Goal: Task Accomplishment & Management: Manage account settings

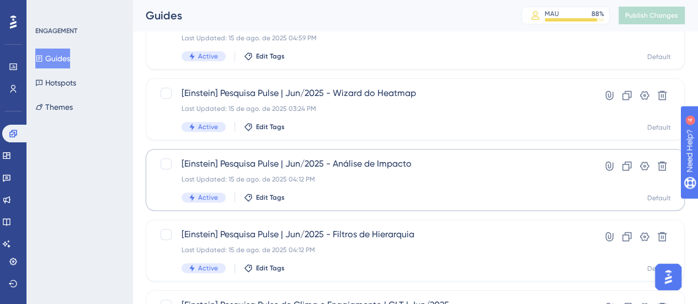
scroll to position [166, 0]
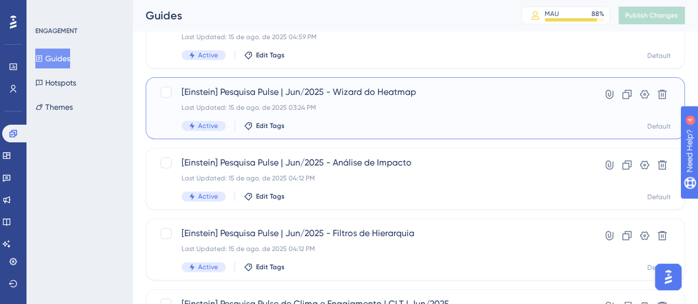
click at [385, 120] on div "[Einstein] Pesquisa Pulse | Jun/2025 - Wizard do Heatmap Last Updated: 15 de ag…" at bounding box center [371, 108] width 379 height 45
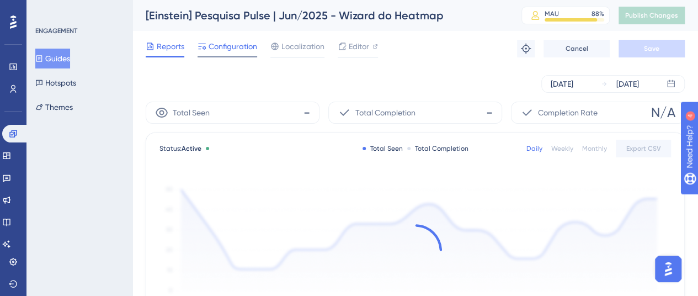
click at [230, 50] on span "Configuration" at bounding box center [233, 46] width 49 height 13
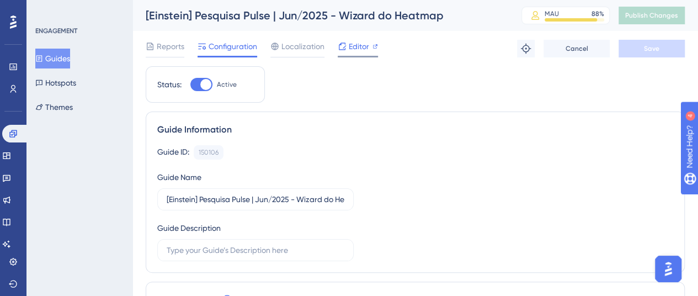
click at [351, 49] on span "Editor" at bounding box center [359, 46] width 20 height 13
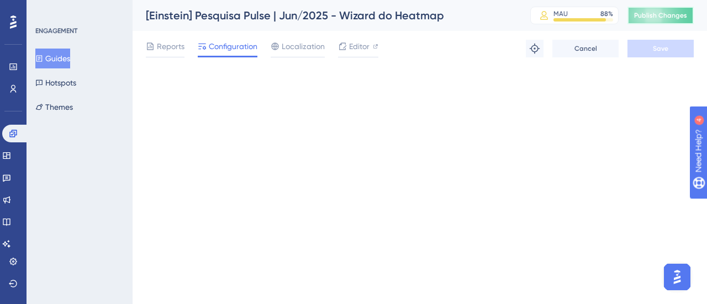
click at [664, 17] on span "Publish Changes" at bounding box center [660, 15] width 53 height 9
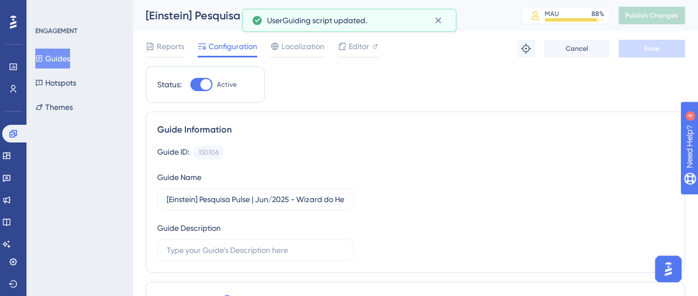
click at [68, 54] on button "Guides" at bounding box center [52, 59] width 35 height 20
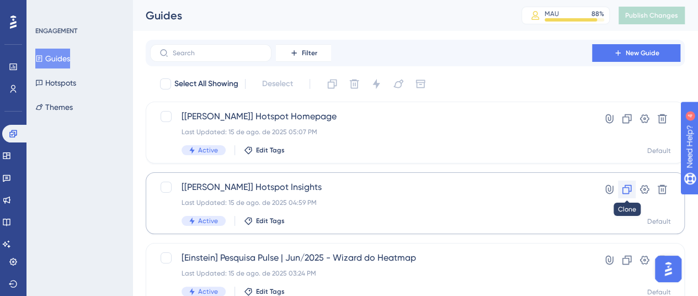
click at [628, 193] on icon at bounding box center [627, 189] width 9 height 9
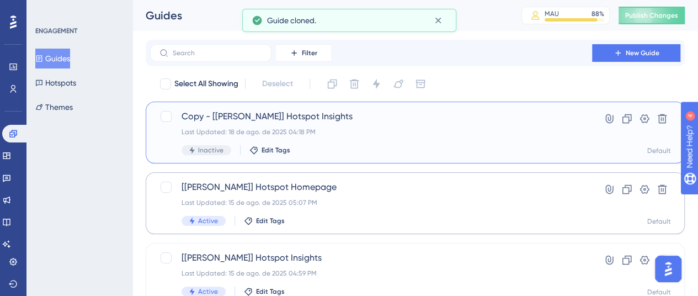
click at [277, 124] on div "Copy - [Einstein] Hotspot Insights Last Updated: 18 de ago. de 2025 04:18 PM In…" at bounding box center [371, 132] width 379 height 45
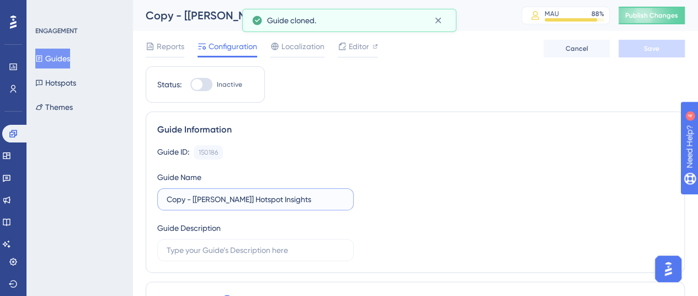
drag, startPoint x: 198, startPoint y: 203, endPoint x: 193, endPoint y: 202, distance: 5.6
click at [198, 203] on input "Copy - [Einstein] Hotspot Insights" at bounding box center [256, 199] width 178 height 12
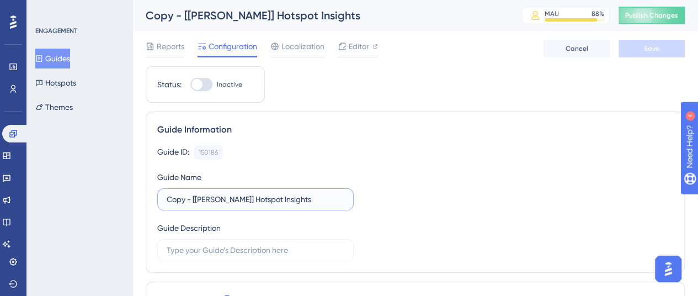
drag, startPoint x: 191, startPoint y: 201, endPoint x: 155, endPoint y: 204, distance: 36.5
click at [155, 204] on div "Guide Information Guide ID: 150186 Copy Guide Name Copy - [Einstein] Hotspot In…" at bounding box center [415, 192] width 539 height 161
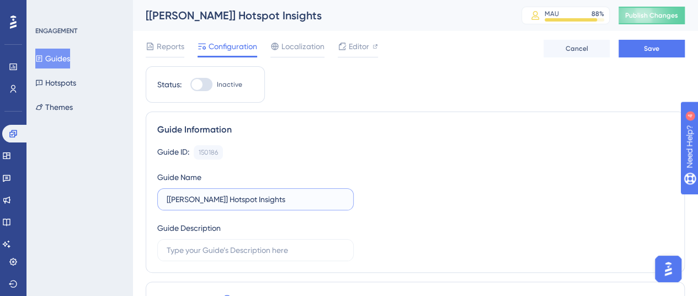
drag, startPoint x: 198, startPoint y: 198, endPoint x: 229, endPoint y: 198, distance: 30.9
click at [229, 198] on input "[[PERSON_NAME]] Hotspot Insights" at bounding box center [256, 199] width 178 height 12
click at [258, 198] on input "[Einstein] Card Insights" at bounding box center [256, 199] width 178 height 12
type input "[Einstein] Card Wizard do Heatmap"
click at [398, 199] on div "Guide ID: 150186 Copy Guide Name [Einstein] Card Wizard do Heatmap Guide Descri…" at bounding box center [415, 203] width 516 height 116
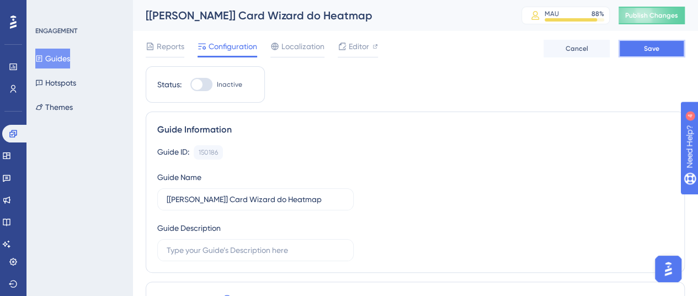
click at [644, 43] on button "Save" at bounding box center [652, 49] width 66 height 18
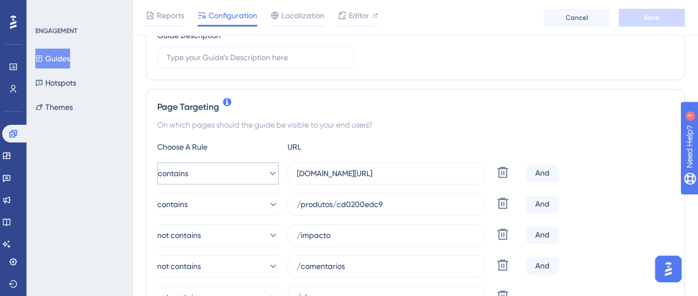
scroll to position [221, 0]
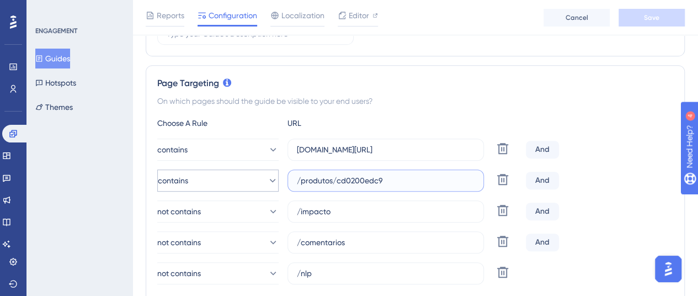
drag, startPoint x: 415, startPoint y: 182, endPoint x: 209, endPoint y: 185, distance: 206.5
click at [209, 185] on div "contains /produtos/cd0200edc9 Delete" at bounding box center [339, 181] width 364 height 22
paste input "heatmap/new"
type input "/heatmap/new"
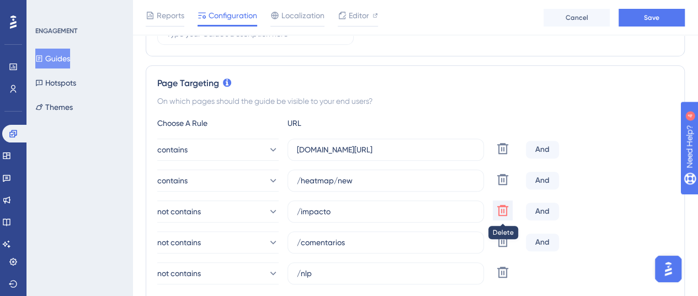
click at [501, 154] on icon at bounding box center [502, 148] width 11 height 11
type input "/comentarios"
type input "/nlp"
click at [501, 154] on icon at bounding box center [502, 148] width 11 height 11
type input "/nlp"
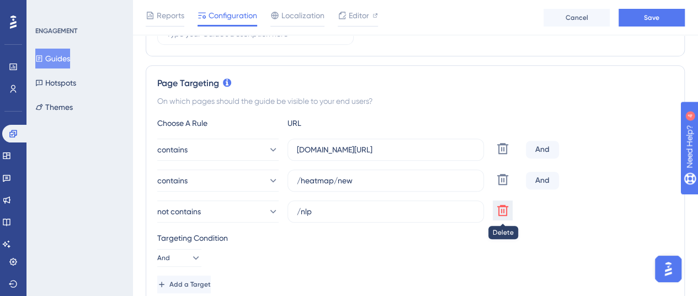
click at [501, 154] on icon at bounding box center [502, 148] width 11 height 11
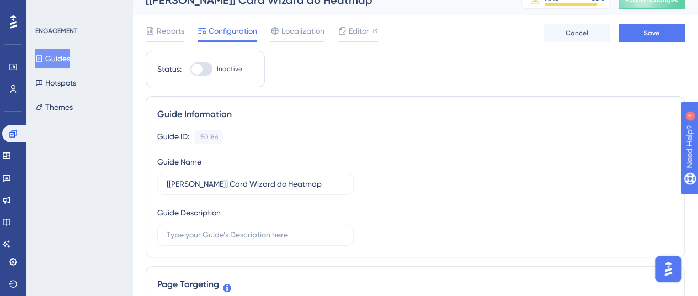
scroll to position [0, 0]
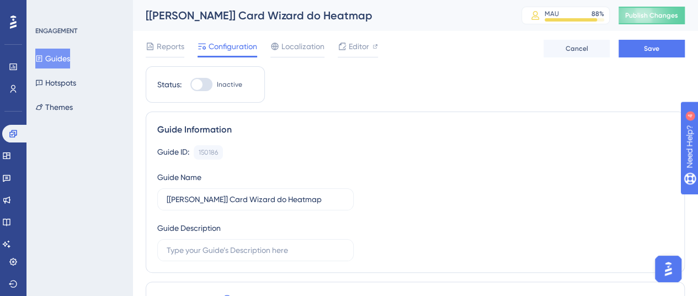
click at [205, 84] on div at bounding box center [201, 84] width 22 height 13
click at [190, 84] on input "Inactive" at bounding box center [190, 84] width 1 height 1
checkbox input "true"
click at [648, 46] on span "Save" at bounding box center [651, 48] width 15 height 9
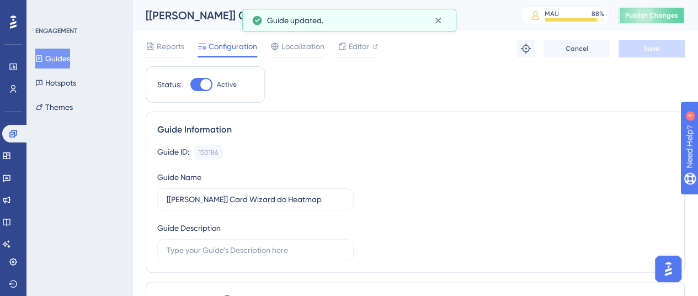
click at [660, 18] on button "Publish Changes" at bounding box center [652, 16] width 66 height 18
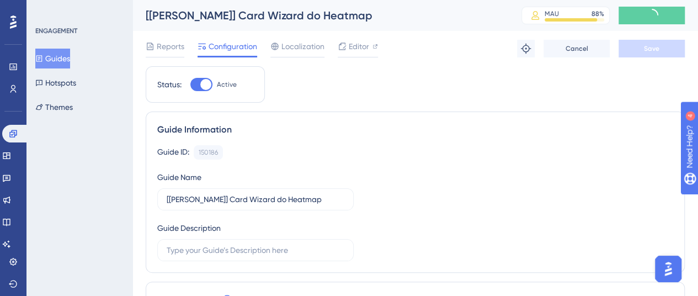
click at [51, 65] on button "Guides" at bounding box center [52, 59] width 35 height 20
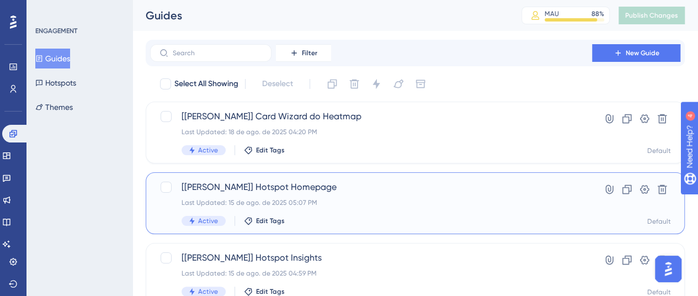
click at [380, 194] on div "[Einstein] Hotspot Homepage Last Updated: 15 de ago. de 2025 05:07 PM Active Ed…" at bounding box center [371, 203] width 379 height 45
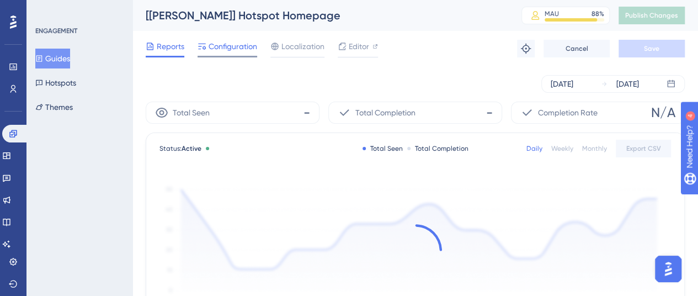
click at [242, 50] on span "Configuration" at bounding box center [233, 46] width 49 height 13
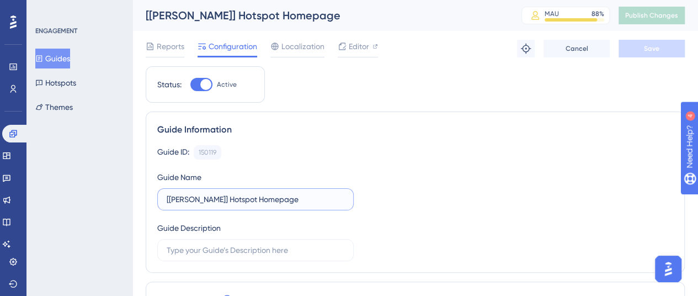
drag, startPoint x: 202, startPoint y: 199, endPoint x: 227, endPoint y: 199, distance: 25.4
click at [227, 199] on input "[[PERSON_NAME]] Hotspot Homepage" at bounding box center [256, 199] width 178 height 12
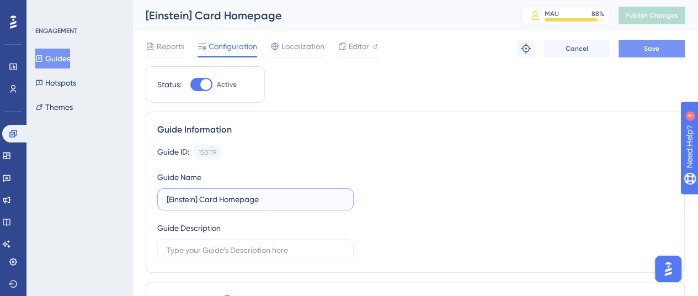
type input "[Einstein] Card Homepage"
click at [647, 46] on span "Save" at bounding box center [651, 48] width 15 height 9
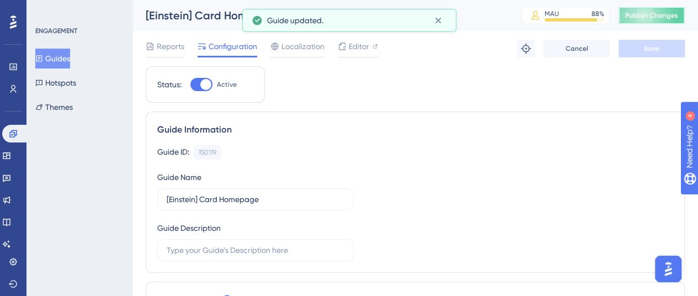
click at [665, 17] on span "Publish Changes" at bounding box center [652, 15] width 53 height 9
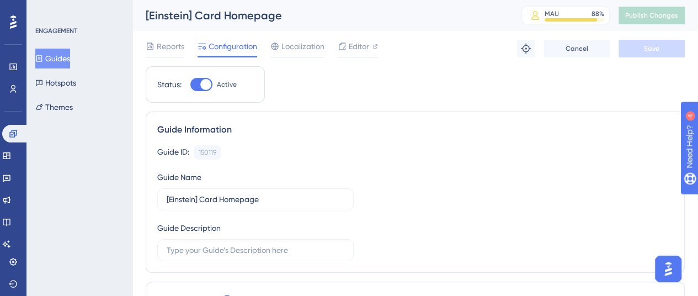
click at [70, 56] on button "Guides" at bounding box center [52, 59] width 35 height 20
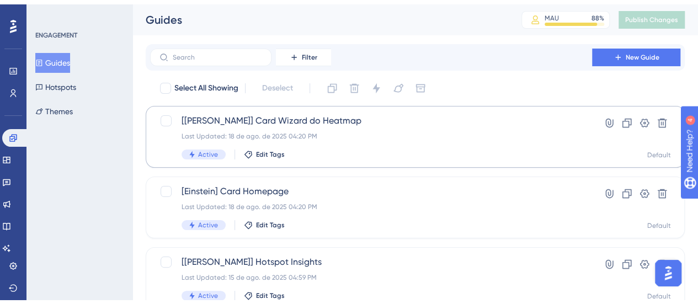
scroll to position [55, 0]
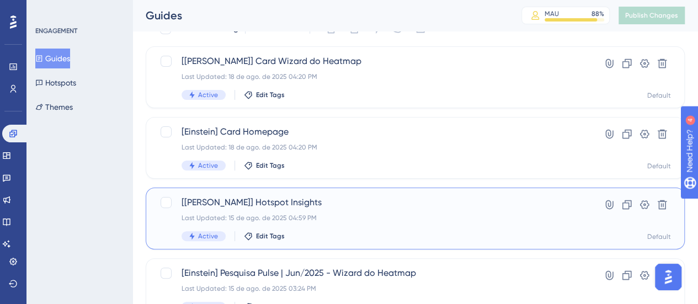
click at [327, 204] on span "[[PERSON_NAME]] Hotspot Insights" at bounding box center [371, 202] width 379 height 13
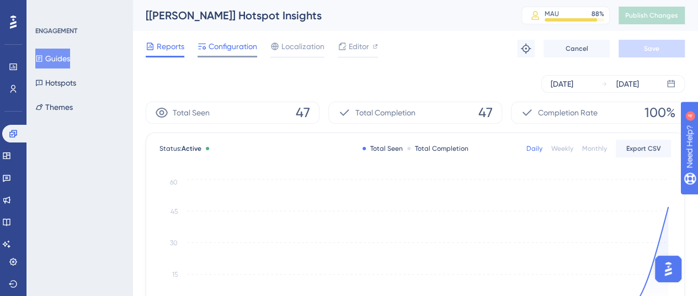
click at [235, 51] on span "Configuration" at bounding box center [233, 46] width 49 height 13
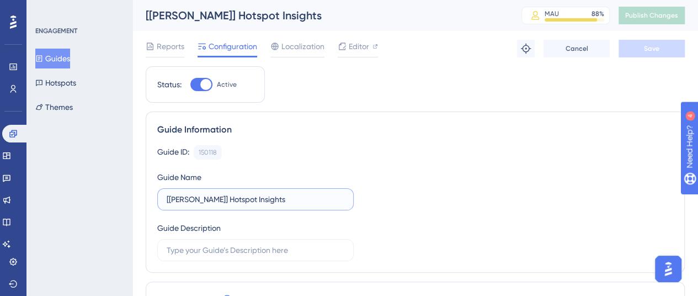
drag, startPoint x: 228, startPoint y: 197, endPoint x: 202, endPoint y: 202, distance: 26.3
click at [202, 202] on input "[[PERSON_NAME]] Hotspot Insights" at bounding box center [256, 199] width 178 height 12
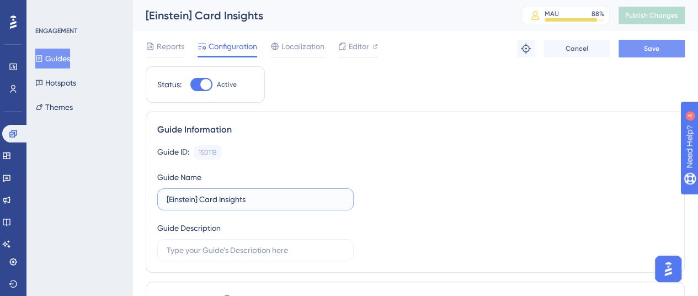
type input "[Einstein] Card Insights"
click at [660, 47] on button "Save" at bounding box center [652, 49] width 66 height 18
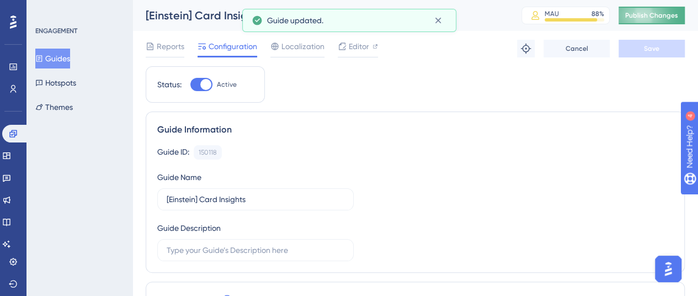
click at [660, 12] on span "Publish Changes" at bounding box center [652, 15] width 53 height 9
click at [69, 56] on button "Guides" at bounding box center [52, 59] width 35 height 20
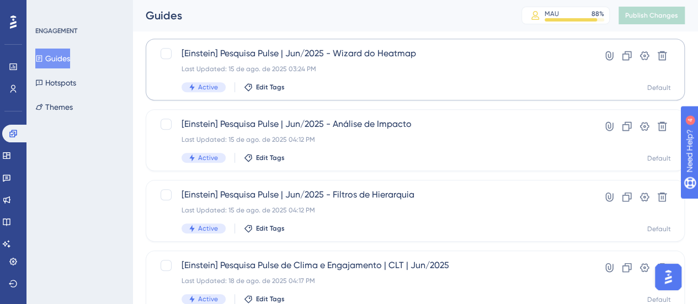
scroll to position [276, 0]
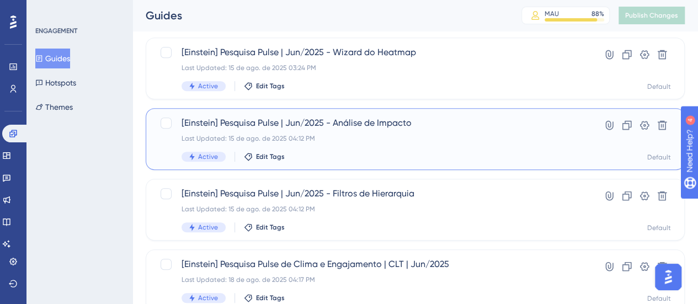
click at [357, 132] on div "[Einstein] Pesquisa Pulse | Jun/2025 - Análise de Impacto Last Updated: 15 de a…" at bounding box center [371, 138] width 379 height 45
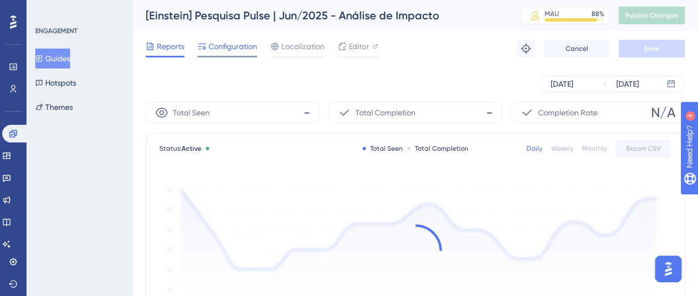
click at [223, 45] on span "Configuration" at bounding box center [233, 46] width 49 height 13
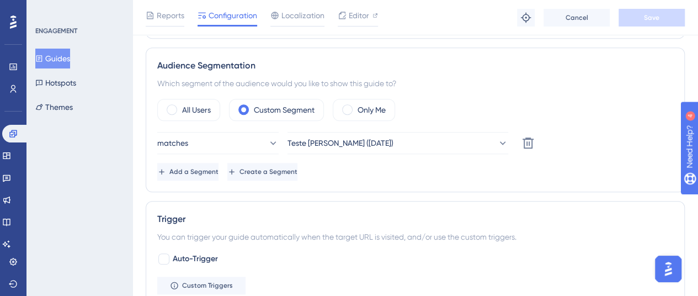
scroll to position [497, 0]
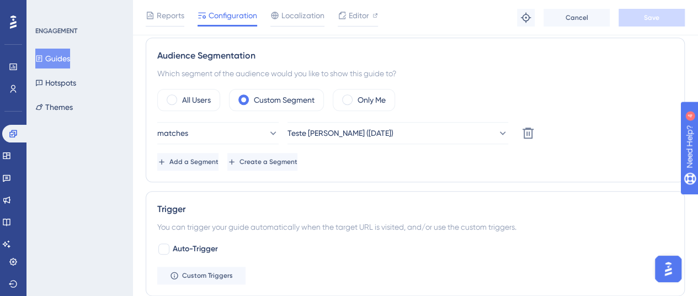
click at [278, 182] on div "Status: Active Guide Information Guide ID: 150104 Copy Guide Name [Einstein] Pe…" at bounding box center [415, 143] width 539 height 1138
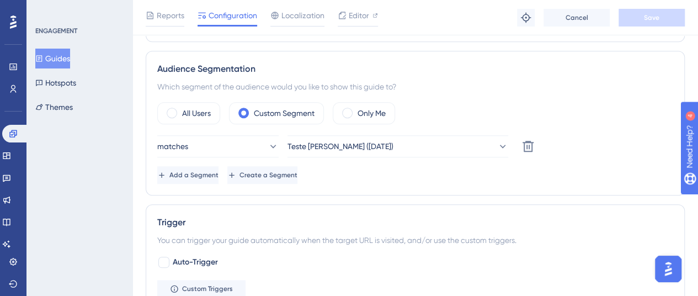
scroll to position [552, 0]
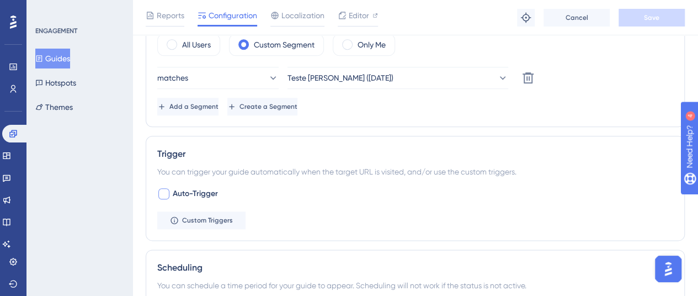
click at [159, 189] on div at bounding box center [163, 193] width 11 height 11
checkbox input "true"
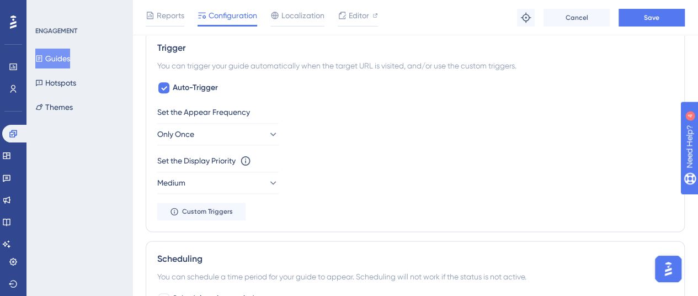
scroll to position [663, 0]
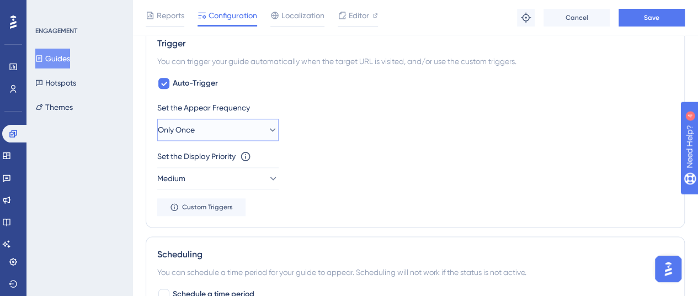
click at [237, 124] on button "Only Once" at bounding box center [217, 130] width 121 height 22
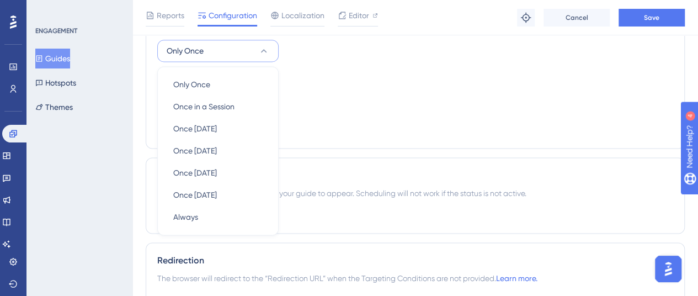
click at [318, 103] on div "Set the Display Priority This option will set the display priority between auto…" at bounding box center [415, 91] width 516 height 40
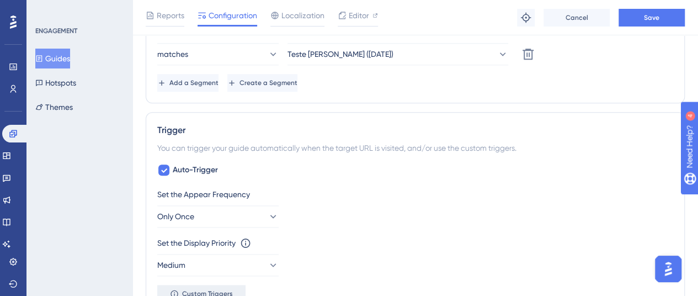
scroll to position [631, 0]
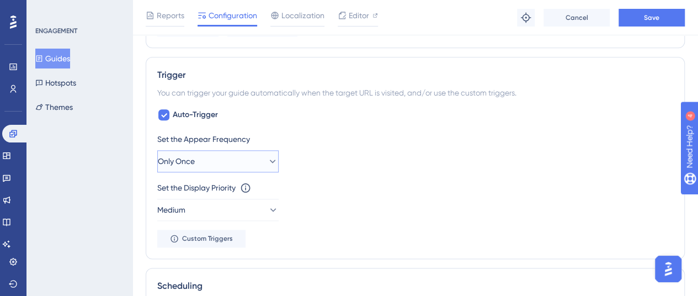
click at [253, 153] on button "Only Once" at bounding box center [217, 161] width 121 height 22
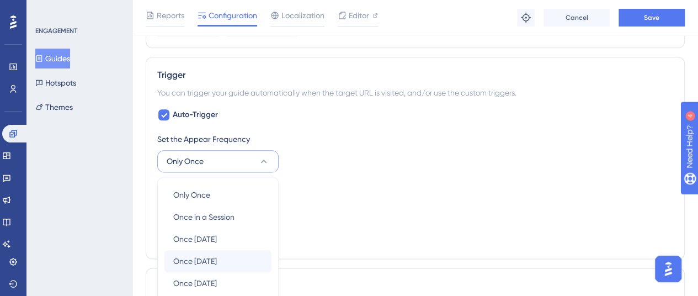
scroll to position [741, 0]
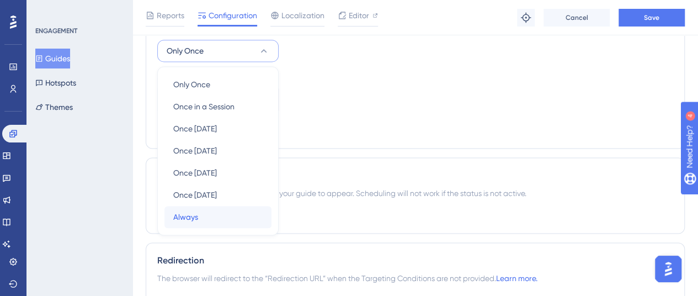
click at [236, 216] on div "Always Always" at bounding box center [217, 217] width 89 height 22
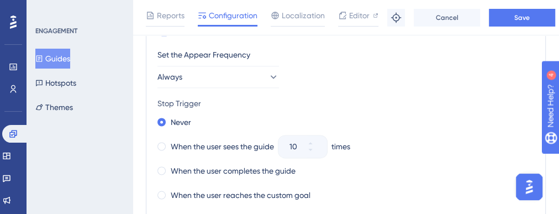
scroll to position [697, 0]
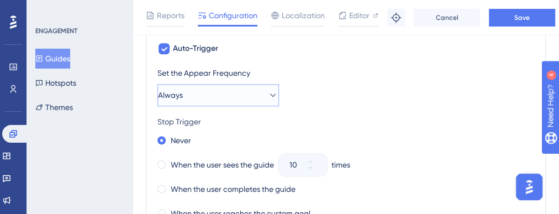
click at [268, 94] on icon at bounding box center [272, 94] width 11 height 11
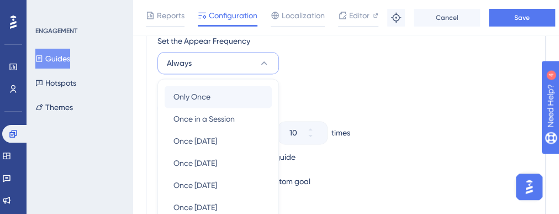
scroll to position [738, 0]
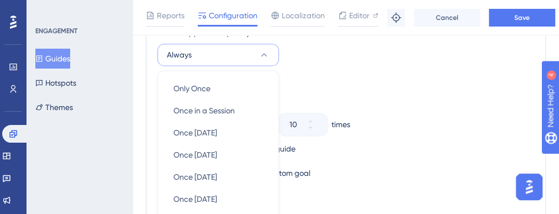
click at [258, 51] on icon at bounding box center [263, 54] width 11 height 11
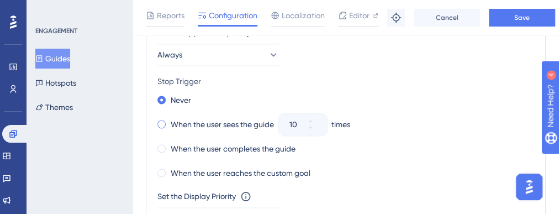
click at [223, 121] on label "When the user sees the guide" at bounding box center [222, 124] width 103 height 13
click at [231, 142] on label "When the user completes the guide" at bounding box center [233, 148] width 125 height 13
click at [237, 120] on label "When the user sees the guide" at bounding box center [222, 124] width 103 height 13
click at [175, 95] on label "Never" at bounding box center [181, 99] width 20 height 13
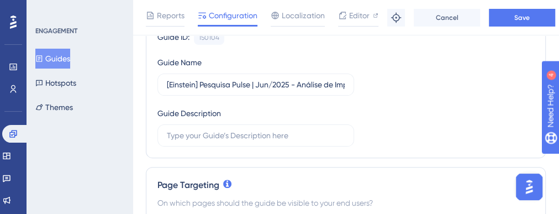
scroll to position [0, 0]
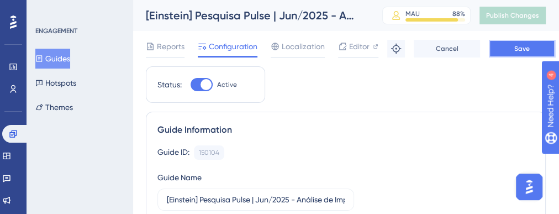
click at [524, 50] on span "Save" at bounding box center [521, 48] width 15 height 9
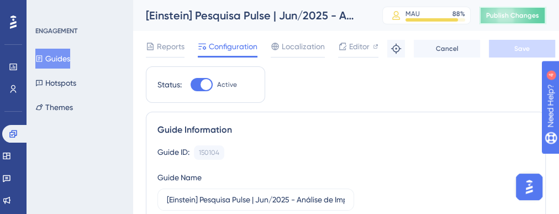
click at [532, 15] on span "Publish Changes" at bounding box center [512, 15] width 53 height 9
click at [65, 61] on button "Guides" at bounding box center [52, 59] width 35 height 20
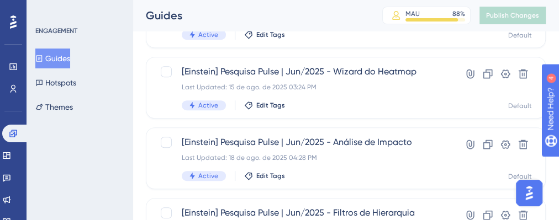
scroll to position [265, 0]
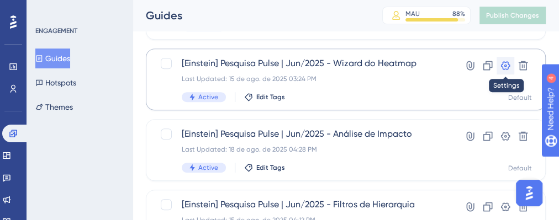
click at [503, 63] on icon at bounding box center [505, 65] width 11 height 11
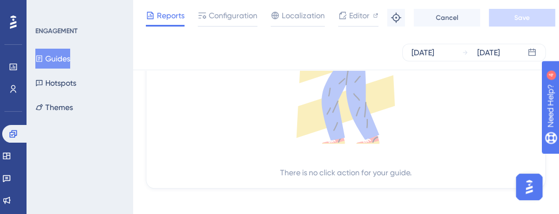
scroll to position [557, 0]
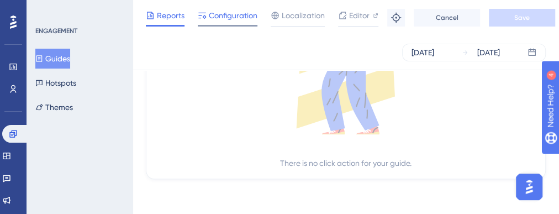
click at [237, 17] on span "Configuration" at bounding box center [233, 15] width 49 height 13
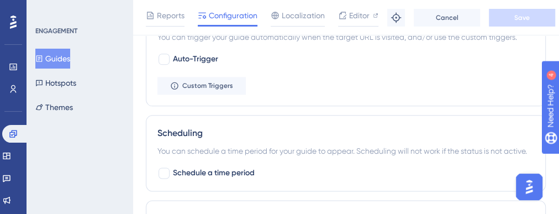
scroll to position [663, 0]
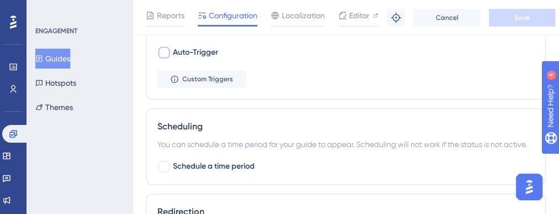
click at [162, 46] on div at bounding box center [163, 52] width 13 height 13
checkbox input "true"
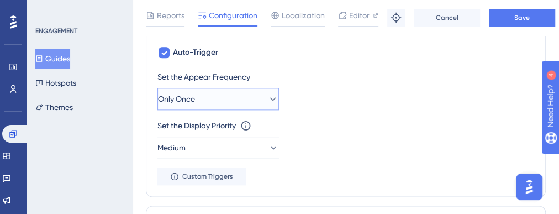
click at [256, 97] on button "Only Once" at bounding box center [217, 99] width 121 height 22
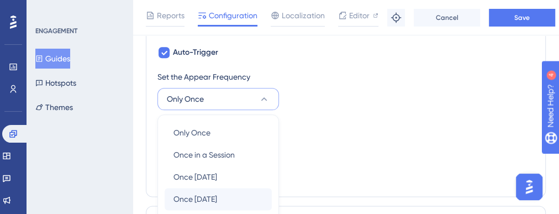
scroll to position [751, 0]
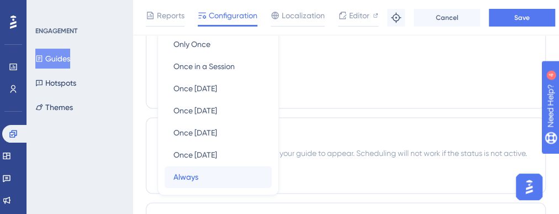
drag, startPoint x: 211, startPoint y: 167, endPoint x: 211, endPoint y: 151, distance: 16.6
click at [211, 168] on div "Always Always" at bounding box center [217, 177] width 89 height 22
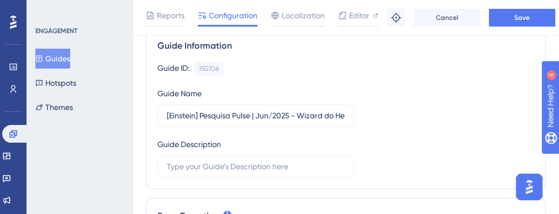
scroll to position [0, 0]
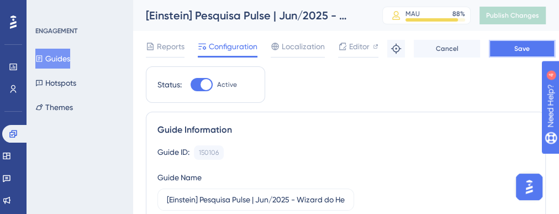
click at [512, 54] on button "Save" at bounding box center [522, 49] width 66 height 18
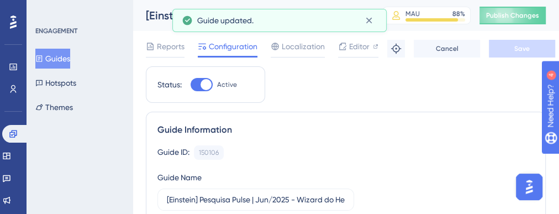
click at [56, 60] on button "Guides" at bounding box center [52, 59] width 35 height 20
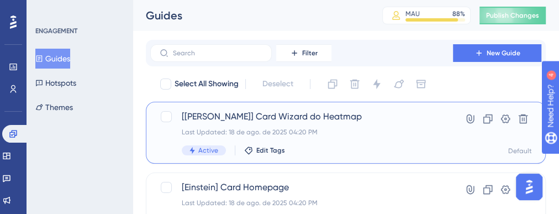
click at [390, 128] on div "Last Updated: 18 de ago. de 2025 04:20 PM" at bounding box center [302, 132] width 240 height 9
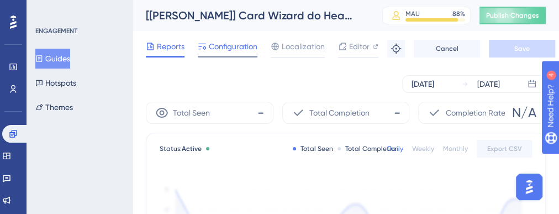
click at [242, 51] on span "Configuration" at bounding box center [233, 46] width 49 height 13
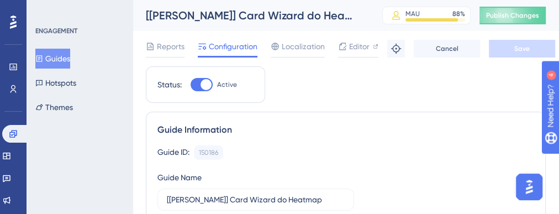
click at [201, 84] on div at bounding box center [205, 84] width 11 height 11
click at [190, 84] on input "Active" at bounding box center [190, 84] width 1 height 1
checkbox input "false"
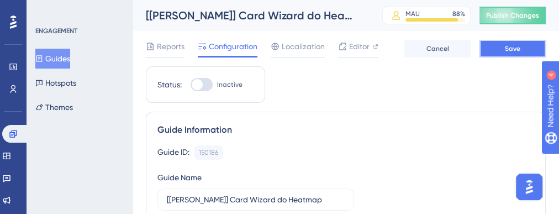
click at [516, 50] on span "Save" at bounding box center [512, 48] width 15 height 9
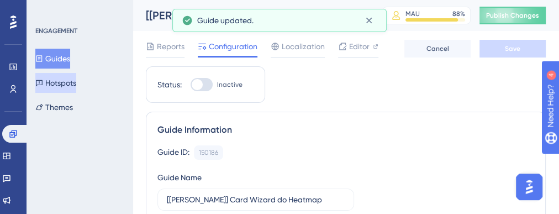
click at [60, 77] on button "Hotspots" at bounding box center [55, 83] width 41 height 20
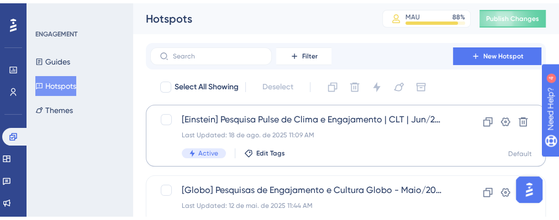
scroll to position [44, 0]
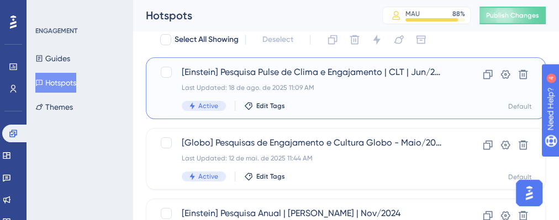
click at [403, 82] on div "[Einstein] Pesquisa Pulse de Clima e Engajamento | CLT | Jun/2025 Last Updated:…" at bounding box center [313, 88] width 262 height 45
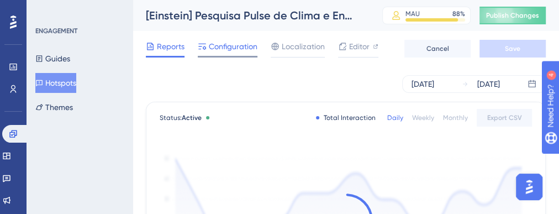
click at [235, 46] on span "Configuration" at bounding box center [233, 46] width 49 height 13
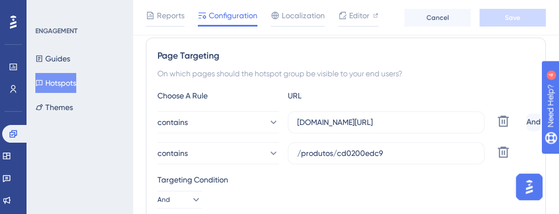
scroll to position [221, 0]
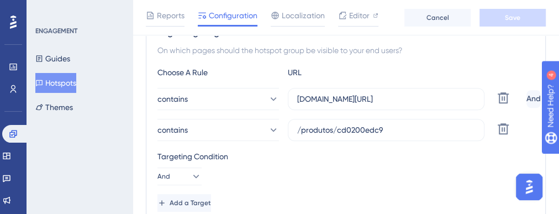
click at [76, 79] on button "Hotspots" at bounding box center [55, 83] width 41 height 20
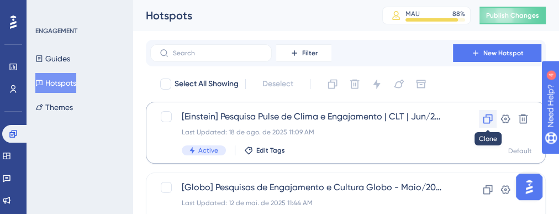
click at [485, 115] on icon at bounding box center [487, 118] width 11 height 11
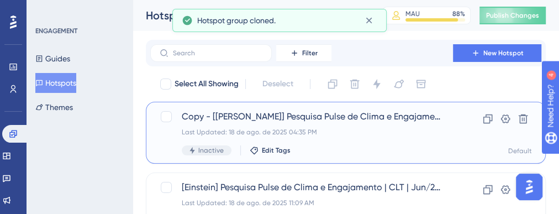
click at [314, 118] on span "Copy - [Einstein] Pesquisa Pulse de Clima e Engajamento | CLT | Jun/2025" at bounding box center [313, 116] width 262 height 13
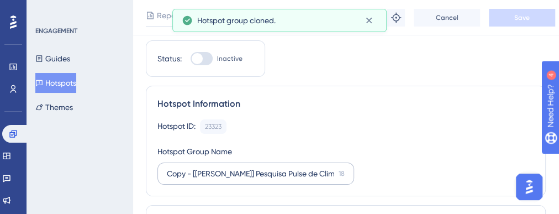
scroll to position [44, 0]
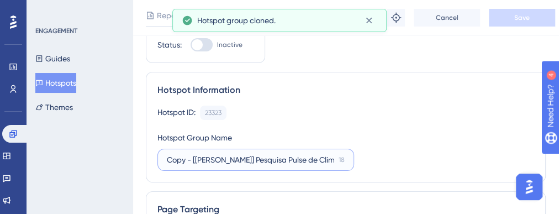
drag, startPoint x: 193, startPoint y: 156, endPoint x: 151, endPoint y: 164, distance: 42.8
click at [151, 164] on div "Hotspot Information Hotspot ID: 23323 Copy Hotspot Group Name Copy - [Einstein]…" at bounding box center [346, 127] width 400 height 110
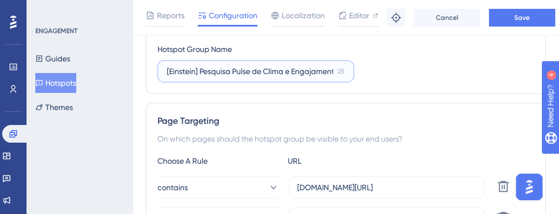
scroll to position [0, 66]
drag, startPoint x: 301, startPoint y: 66, endPoint x: 417, endPoint y: 73, distance: 115.6
click at [417, 73] on div "Hotspot ID: 23323 Copy Hotspot Group Name [Einstein] Pesquisa Pulse de Clima e …" at bounding box center [345, 49] width 377 height 65
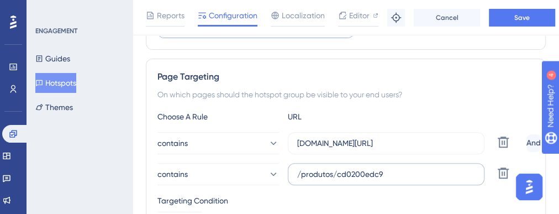
scroll to position [221, 0]
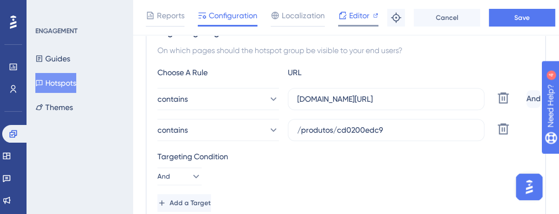
type input "[Einstein] Pesquisa Pulse de Clima e Engajamento | CLT | Jun/2025 - Heatmap"
drag, startPoint x: 399, startPoint y: 128, endPoint x: 273, endPoint y: 132, distance: 126.5
click at [273, 132] on div "contains /produtos/cd0200edc9 Delete" at bounding box center [339, 130] width 364 height 22
paste input "heatmap/new"
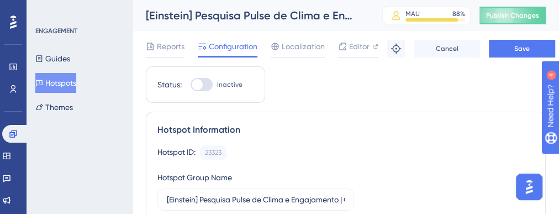
type input "/heatmap/new"
click at [205, 84] on div at bounding box center [201, 84] width 22 height 13
click at [190, 84] on input "Inactive" at bounding box center [190, 84] width 1 height 1
checkbox input "true"
drag, startPoint x: 199, startPoint y: 199, endPoint x: 262, endPoint y: 196, distance: 63.0
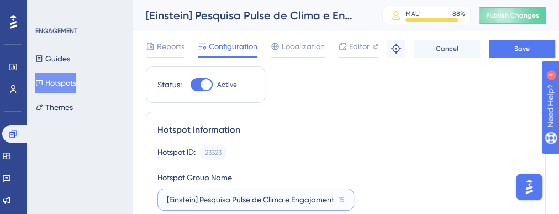
click at [262, 196] on input "[Einstein] Pesquisa Pulse de Clima e Engajamento | CLT | Jun/2025 - Heatmap" at bounding box center [250, 199] width 167 height 12
drag, startPoint x: 239, startPoint y: 196, endPoint x: 231, endPoint y: 197, distance: 7.3
click at [237, 197] on input "[Einstein] Pesquisa Pulse de Clima e Engajamento | CLT | Jun/2025 - Heatmap" at bounding box center [250, 199] width 167 height 12
click at [231, 197] on input "[Einstein] Pesquisa Pulse de Clima e Engajamento | CLT | Jun/2025 - Heatmap" at bounding box center [250, 199] width 167 height 12
drag, startPoint x: 232, startPoint y: 200, endPoint x: 200, endPoint y: 201, distance: 32.0
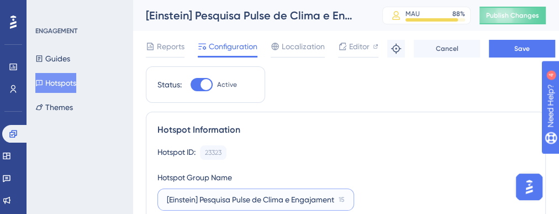
click at [200, 201] on input "[Einstein] Pesquisa Pulse de Clima e Engajamento | CLT | Jun/2025 - Heatmap" at bounding box center [250, 199] width 167 height 12
drag, startPoint x: 243, startPoint y: 199, endPoint x: 322, endPoint y: 198, distance: 79.5
click at [323, 198] on input "[Einstein] Pulse de Clima e Engajamento | CLT | Jun/2025 - Heatmap" at bounding box center [250, 199] width 166 height 12
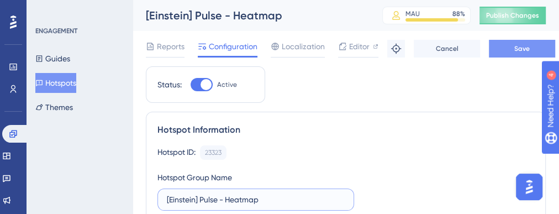
type input "[Einstein] Pulse - Heatmap"
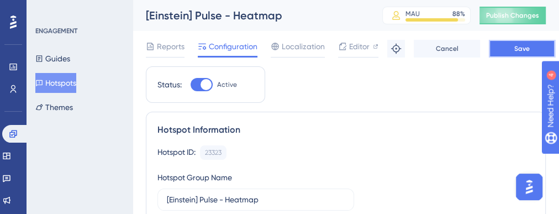
click at [523, 53] on button "Save" at bounding box center [522, 49] width 66 height 18
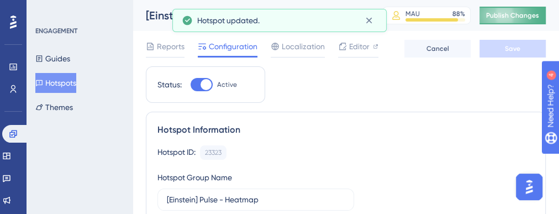
click at [513, 18] on span "Publish Changes" at bounding box center [512, 15] width 53 height 9
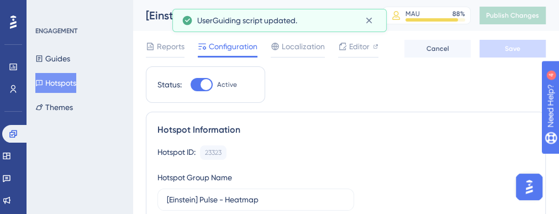
click at [72, 82] on button "Hotspots" at bounding box center [55, 83] width 41 height 20
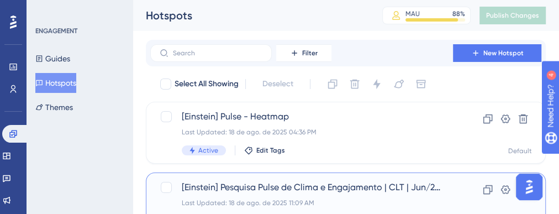
click at [376, 189] on span "[Einstein] Pesquisa Pulse de Clima e Engajamento | CLT | Jun/2025" at bounding box center [313, 187] width 262 height 13
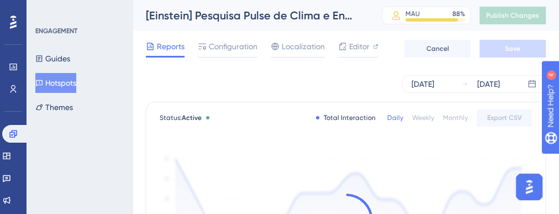
drag, startPoint x: 230, startPoint y: 49, endPoint x: 156, endPoint y: 39, distance: 74.6
click at [228, 49] on span "Configuration" at bounding box center [233, 46] width 49 height 13
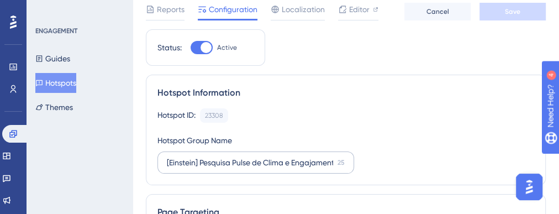
scroll to position [44, 0]
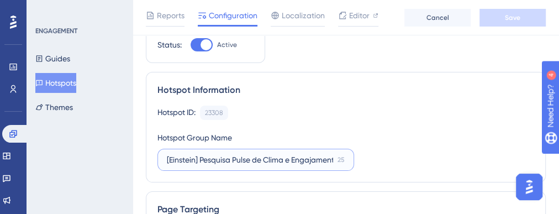
drag, startPoint x: 232, startPoint y: 156, endPoint x: 201, endPoint y: 156, distance: 31.5
click at [201, 156] on input "[Einstein] Pesquisa Pulse de Clima e Engajamento | CLT | Jun/2025" at bounding box center [250, 159] width 166 height 12
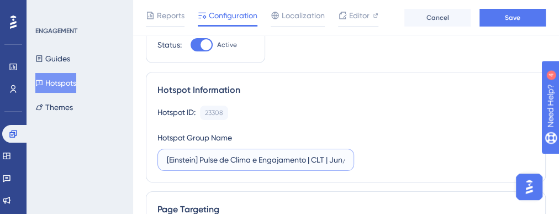
drag, startPoint x: 221, startPoint y: 160, endPoint x: 327, endPoint y: 160, distance: 106.0
click at [327, 160] on input "[Einstein] Pulse de Clima e Engajamento | CLT | Jun/2025" at bounding box center [256, 159] width 178 height 12
drag, startPoint x: 223, startPoint y: 158, endPoint x: 311, endPoint y: 157, distance: 88.3
click at [311, 157] on input "[Einstein] Pulse | Jun/2025" at bounding box center [256, 159] width 178 height 12
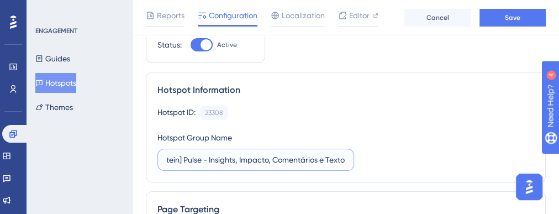
type input "[Einstein] Pulse - Insights, Impacto, Comentários e Texto"
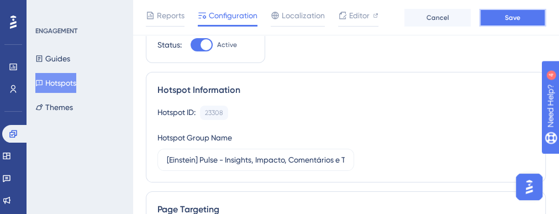
click at [490, 22] on button "Save" at bounding box center [512, 18] width 66 height 18
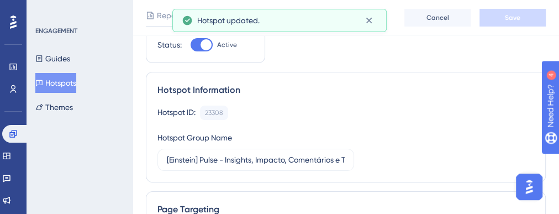
click at [75, 87] on button "Hotspots" at bounding box center [55, 83] width 41 height 20
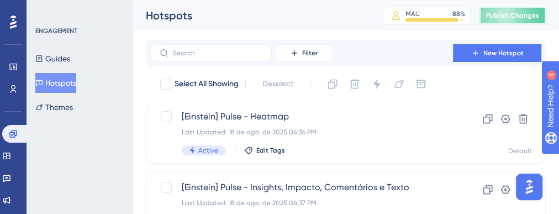
click at [511, 11] on span "Publish Changes" at bounding box center [512, 15] width 53 height 9
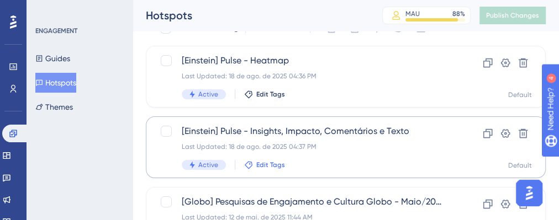
scroll to position [44, 0]
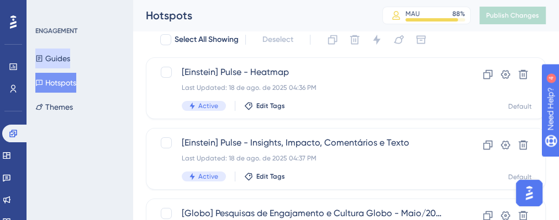
click at [59, 62] on button "Guides" at bounding box center [52, 59] width 35 height 20
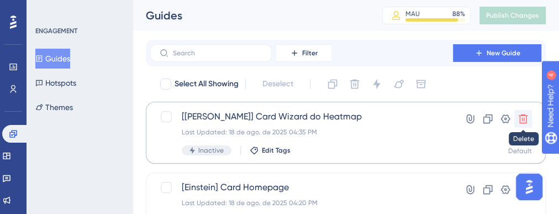
click at [521, 113] on icon at bounding box center [522, 118] width 11 height 11
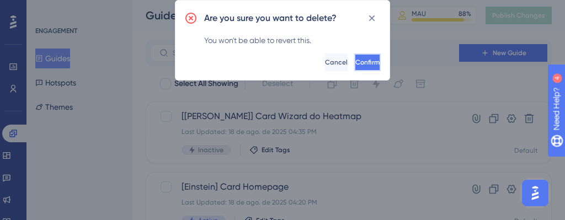
click at [361, 66] on span "Confirm" at bounding box center [368, 62] width 24 height 9
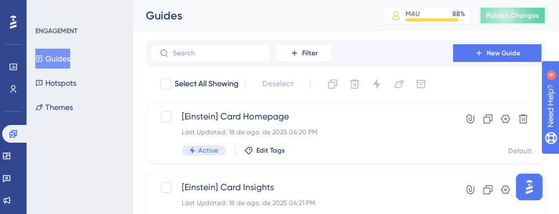
click at [502, 15] on span "Publish Changes" at bounding box center [512, 15] width 53 height 9
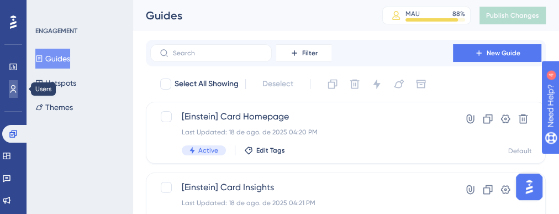
click at [14, 88] on icon at bounding box center [13, 89] width 6 height 8
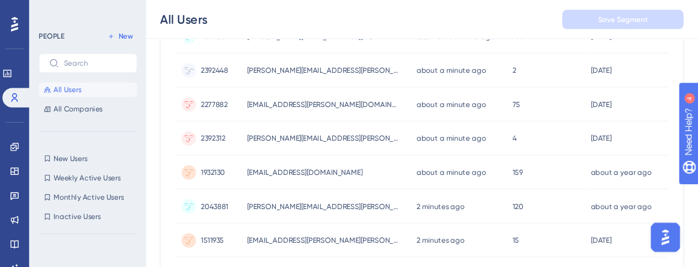
scroll to position [353, 0]
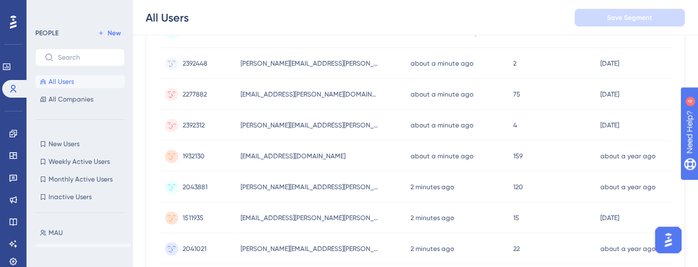
click at [85, 248] on span "Teste Einstein (15/08/25)" at bounding box center [88, 250] width 78 height 9
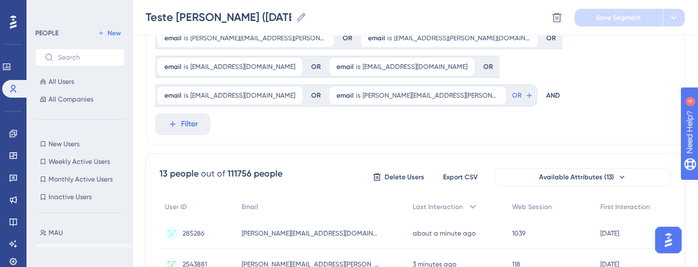
scroll to position [0, 0]
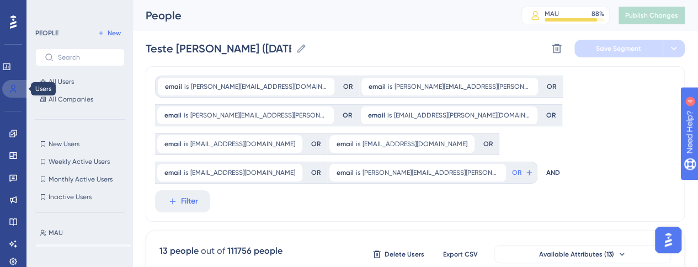
click at [9, 89] on icon at bounding box center [13, 88] width 9 height 9
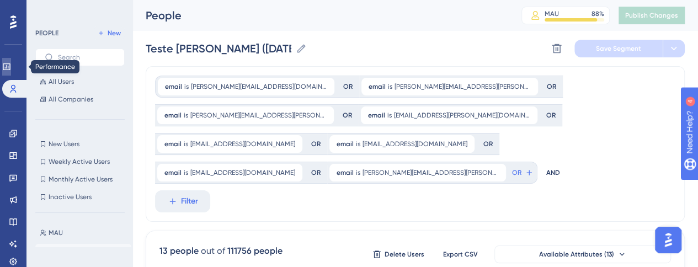
click at [10, 68] on icon at bounding box center [6, 66] width 7 height 7
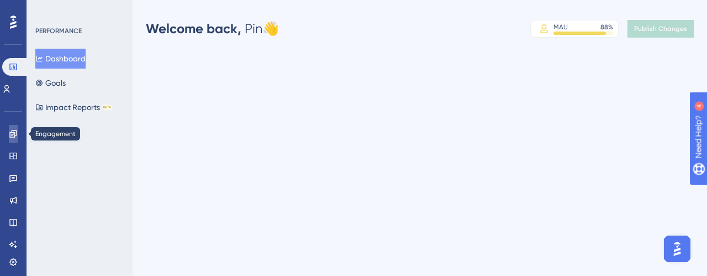
click at [13, 135] on icon at bounding box center [13, 133] width 9 height 9
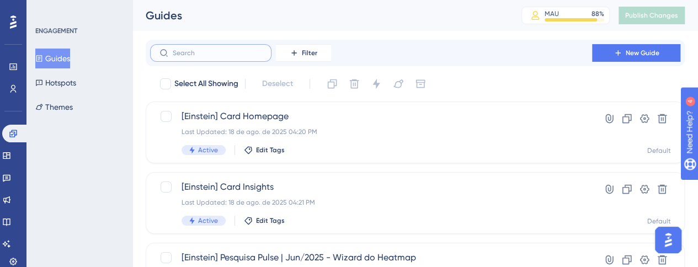
click at [221, 57] on input "text" at bounding box center [217, 53] width 89 height 8
type input "eint"
checkbox input "true"
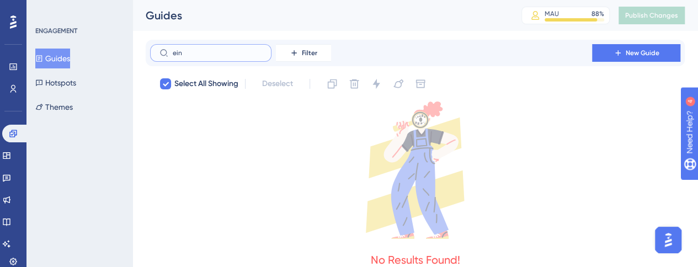
type input "eins"
checkbox input "false"
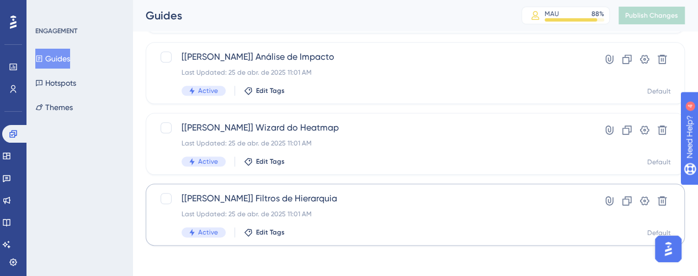
scroll to position [393, 0]
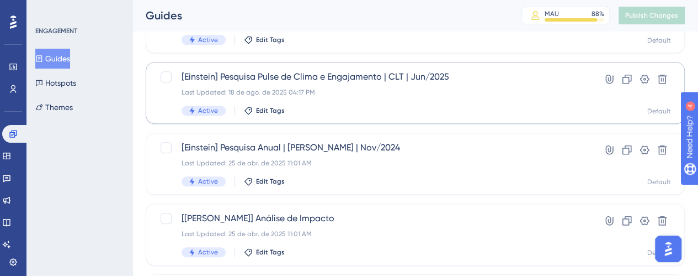
type input "eins"
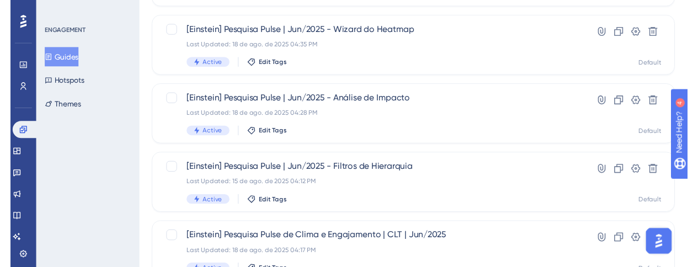
scroll to position [0, 0]
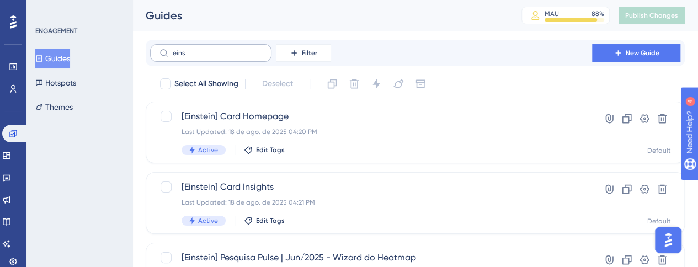
click at [223, 58] on label "eins" at bounding box center [210, 53] width 121 height 18
click at [223, 57] on input "eins" at bounding box center [217, 53] width 89 height 8
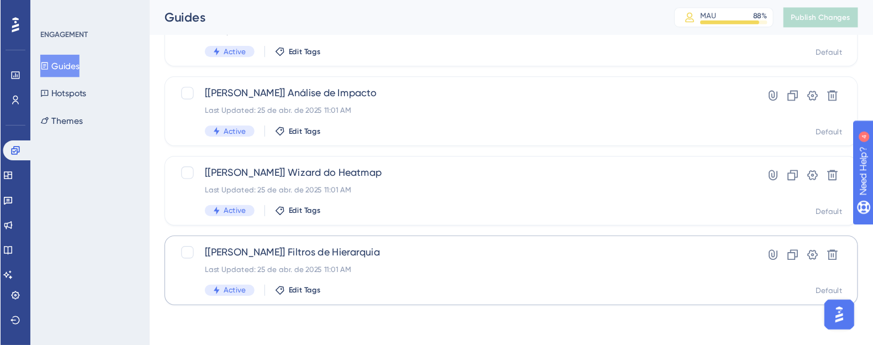
scroll to position [490, 0]
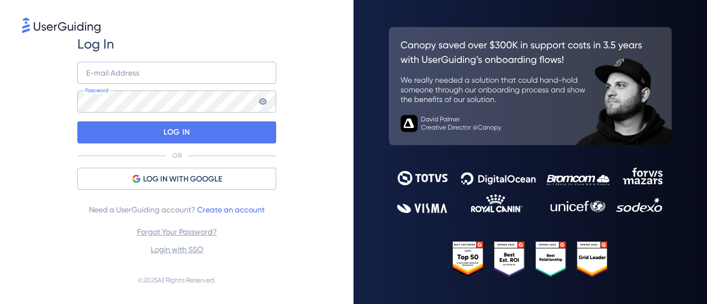
type input "product@pinpeople.com.br"
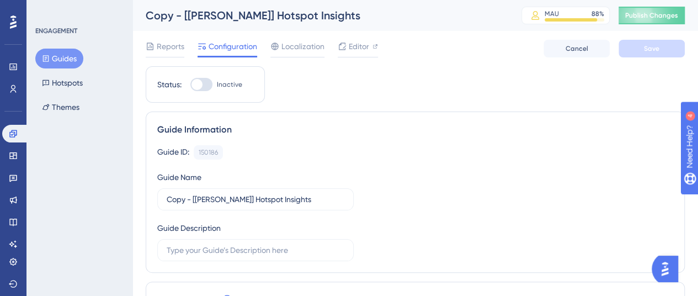
click at [63, 58] on button "Guides" at bounding box center [59, 59] width 48 height 20
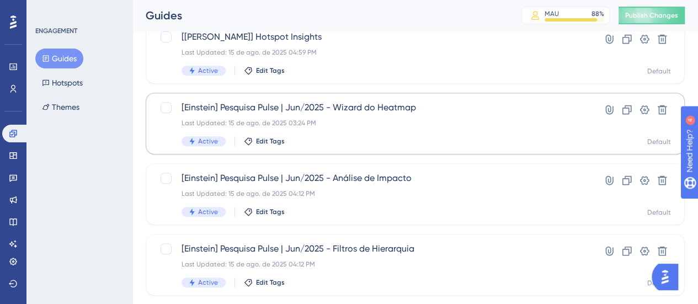
scroll to position [276, 0]
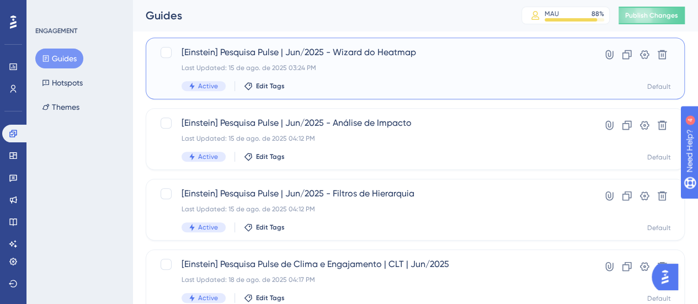
click at [302, 61] on div "[Einstein] Pesquisa Pulse | Jun/2025 - Wizard do Heatmap Last Updated: 15 de ag…" at bounding box center [371, 68] width 379 height 45
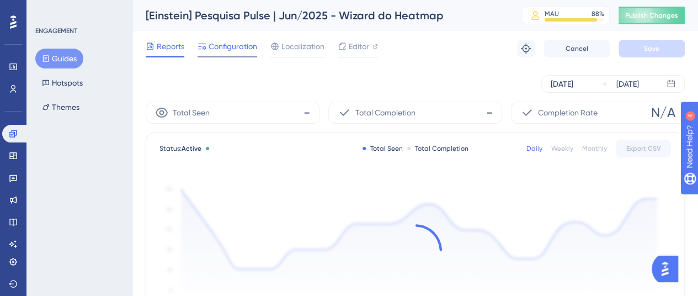
click at [227, 53] on div "Configuration" at bounding box center [228, 49] width 60 height 18
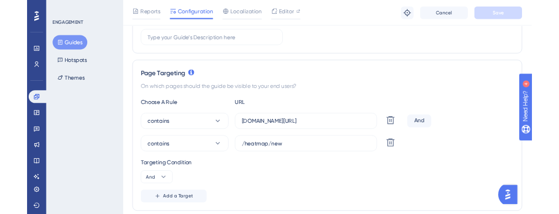
scroll to position [221, 0]
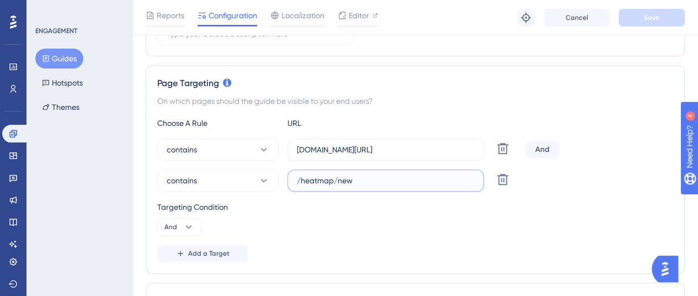
drag, startPoint x: 377, startPoint y: 180, endPoint x: 293, endPoint y: 179, distance: 83.9
click at [293, 179] on label "/heatmap/new" at bounding box center [386, 181] width 197 height 22
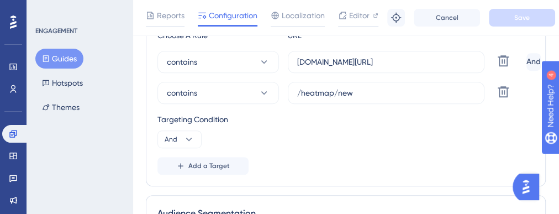
scroll to position [309, 0]
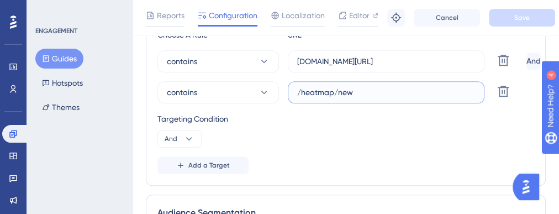
drag, startPoint x: 372, startPoint y: 93, endPoint x: 276, endPoint y: 102, distance: 96.5
click at [277, 100] on div "contains /heatmap/new Delete" at bounding box center [339, 92] width 364 height 22
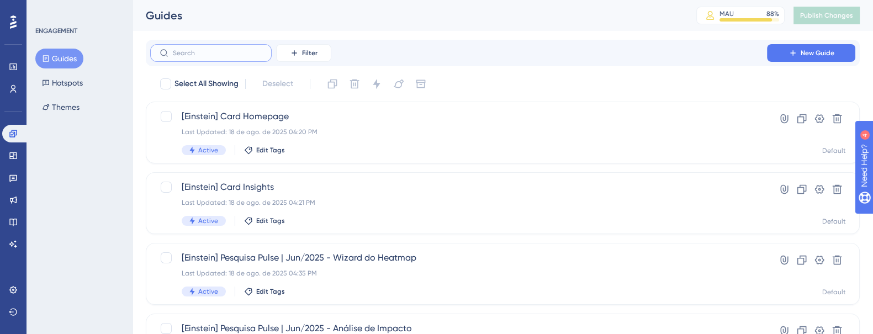
click at [231, 54] on input "text" at bounding box center [217, 53] width 89 height 8
type input "pj"
checkbox input "true"
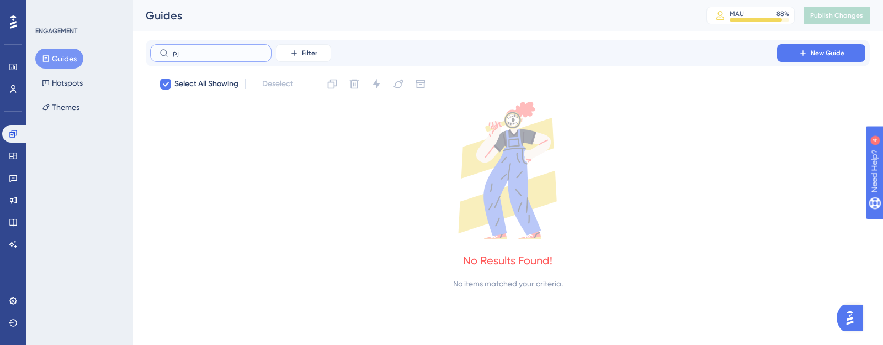
type input "p"
checkbox input "false"
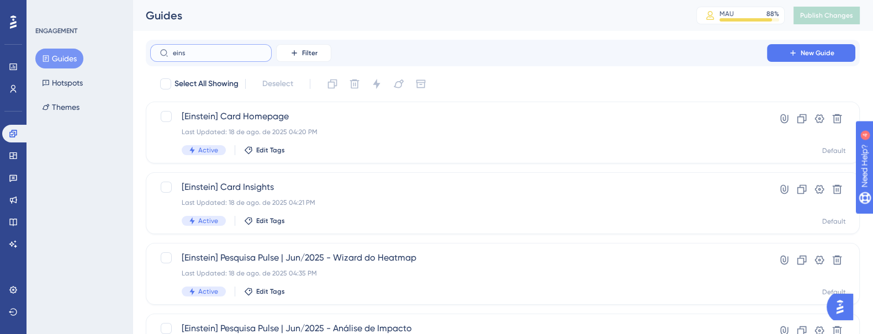
click at [221, 56] on input "eins" at bounding box center [217, 53] width 89 height 8
type input "mb"
checkbox input "true"
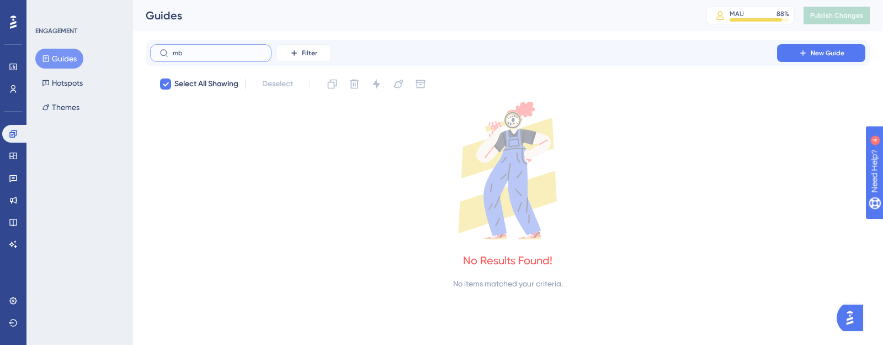
type input "m"
checkbox input "false"
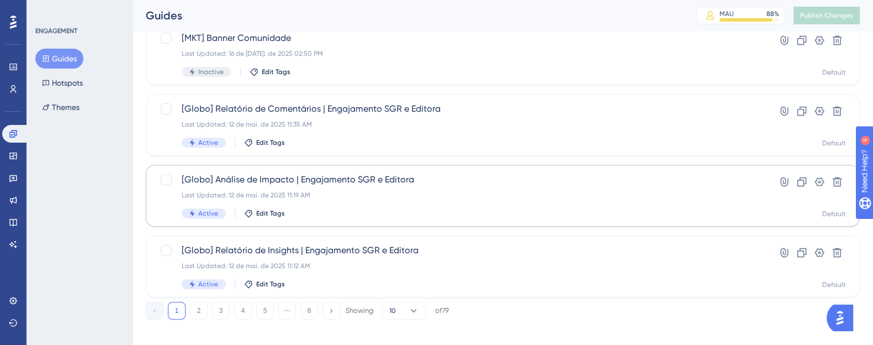
scroll to position [512, 0]
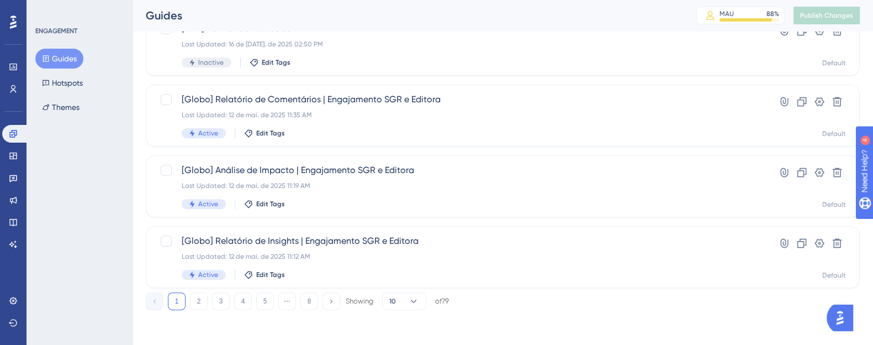
click at [232, 299] on div "1 2 3 4 5 ⋯ 8 Showing 10 of 79" at bounding box center [297, 301] width 303 height 18
click at [225, 301] on button "3" at bounding box center [221, 301] width 18 height 18
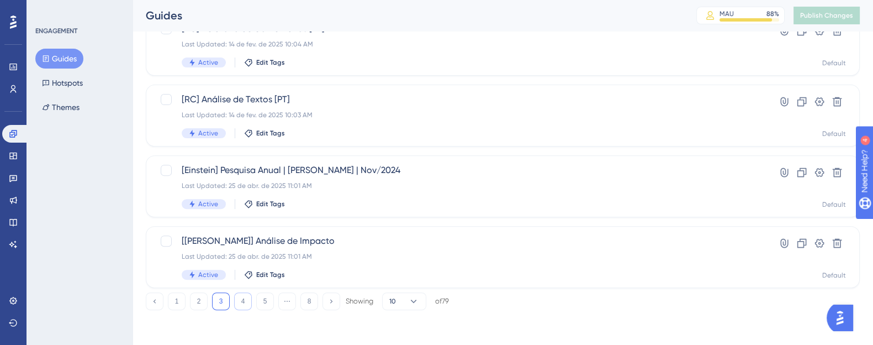
click at [243, 305] on button "4" at bounding box center [243, 301] width 18 height 18
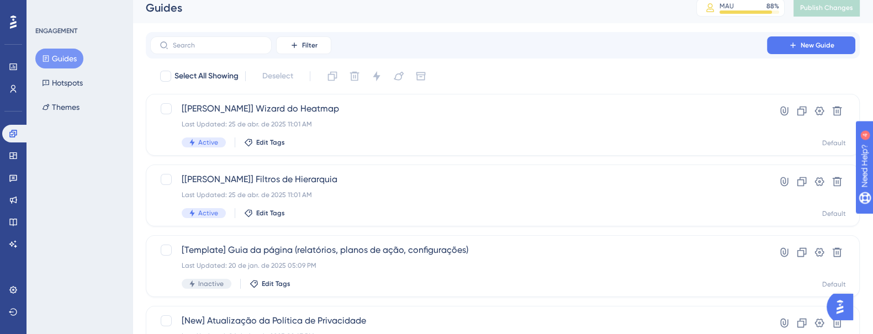
scroll to position [0, 0]
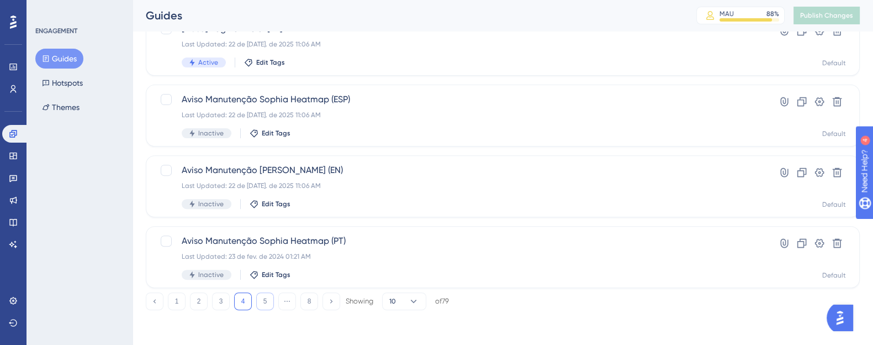
click at [260, 305] on button "5" at bounding box center [265, 301] width 18 height 18
click at [170, 304] on button "1" at bounding box center [177, 301] width 18 height 18
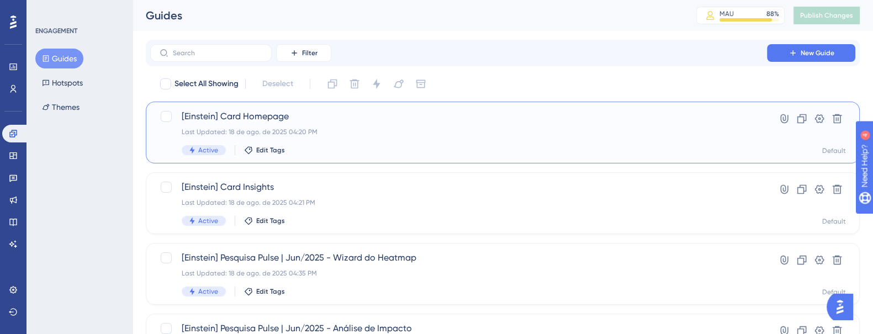
click at [301, 124] on div "[Einstein] Card Homepage Last Updated: 18 de ago. de 2025 04:20 PM Active Edit …" at bounding box center [459, 132] width 554 height 45
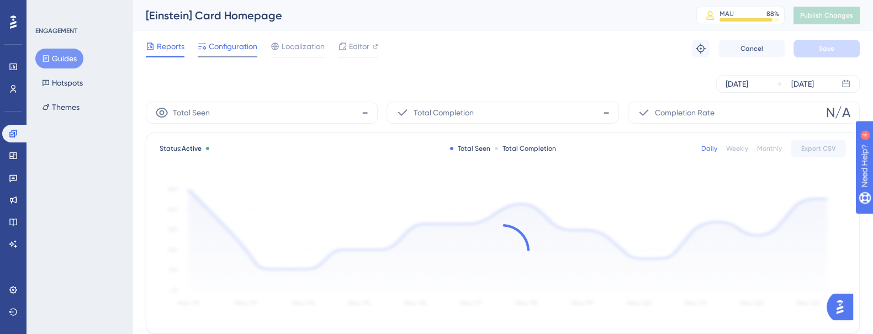
click at [241, 48] on span "Configuration" at bounding box center [233, 46] width 49 height 13
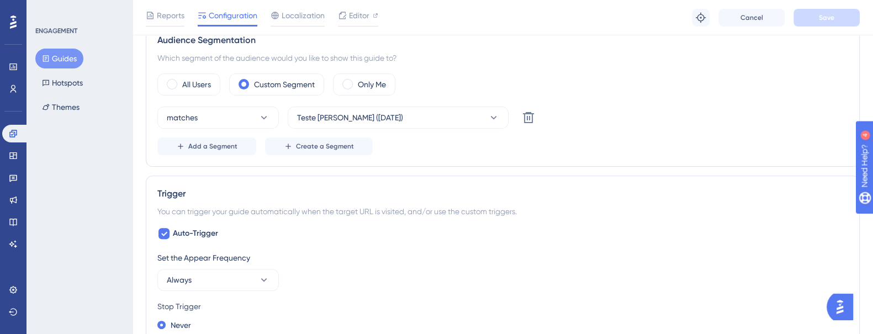
scroll to position [483, 0]
click at [223, 147] on span "Add a Segment" at bounding box center [212, 145] width 49 height 9
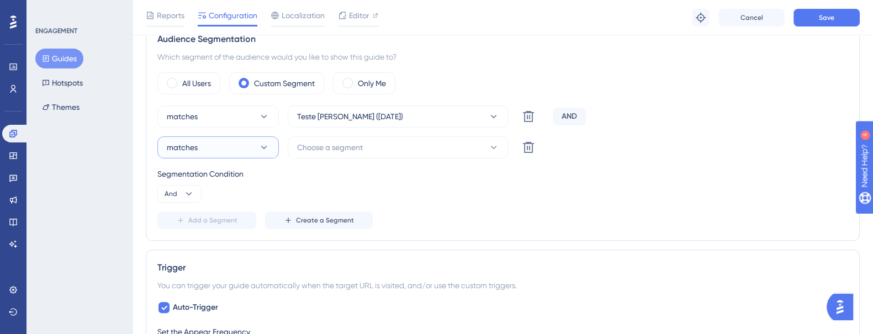
click at [243, 153] on button "matches" at bounding box center [217, 147] width 121 height 22
click at [327, 171] on div "Segmentation Condition" at bounding box center [502, 173] width 691 height 13
click at [245, 147] on button "matches" at bounding box center [217, 147] width 121 height 22
click at [496, 81] on div "All Users Custom Segment Only Me" at bounding box center [502, 83] width 691 height 22
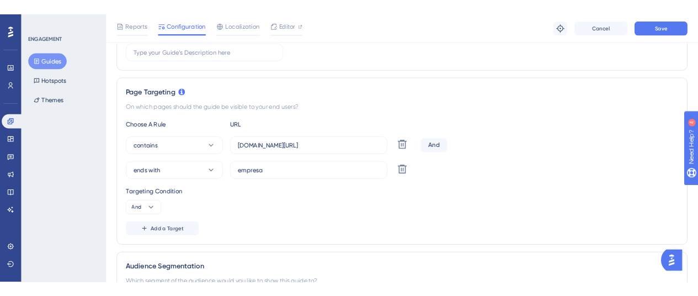
scroll to position [0, 0]
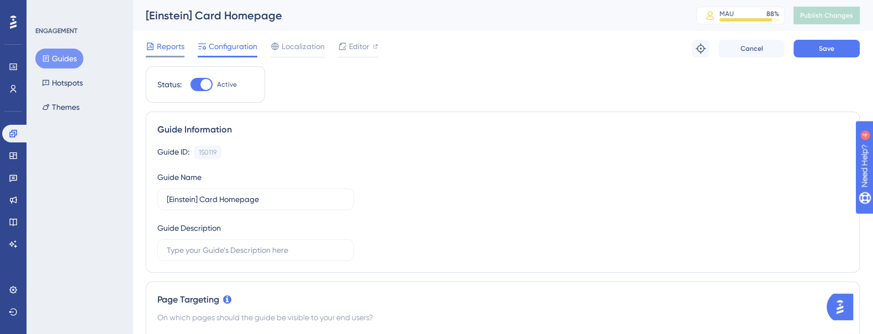
click at [176, 45] on span "Reports" at bounding box center [171, 46] width 28 height 13
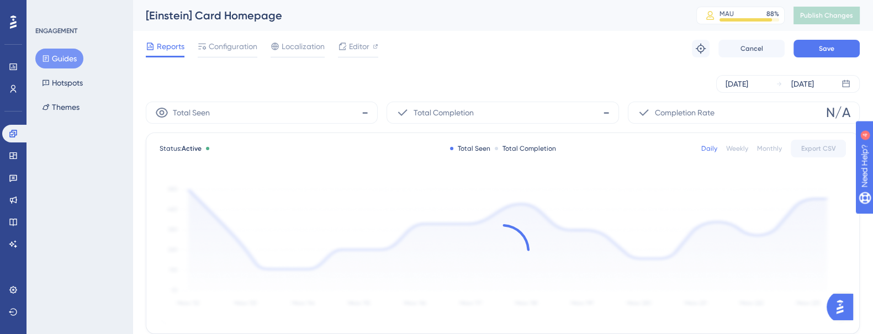
click at [74, 53] on button "Guides" at bounding box center [59, 59] width 48 height 20
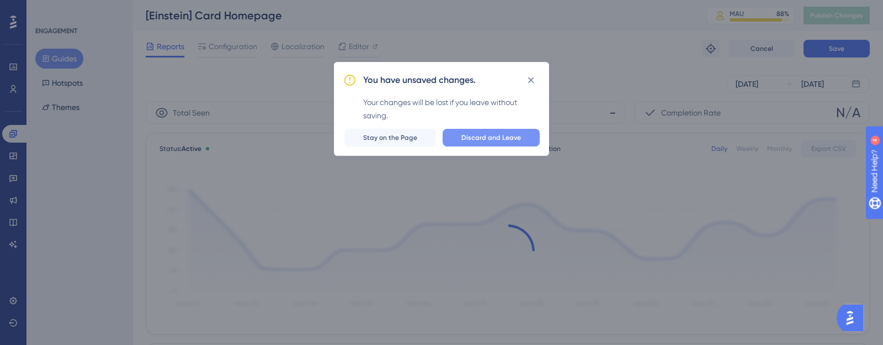
click at [518, 142] on button "Discard and Leave" at bounding box center [491, 138] width 97 height 18
